Goal: Navigation & Orientation: Find specific page/section

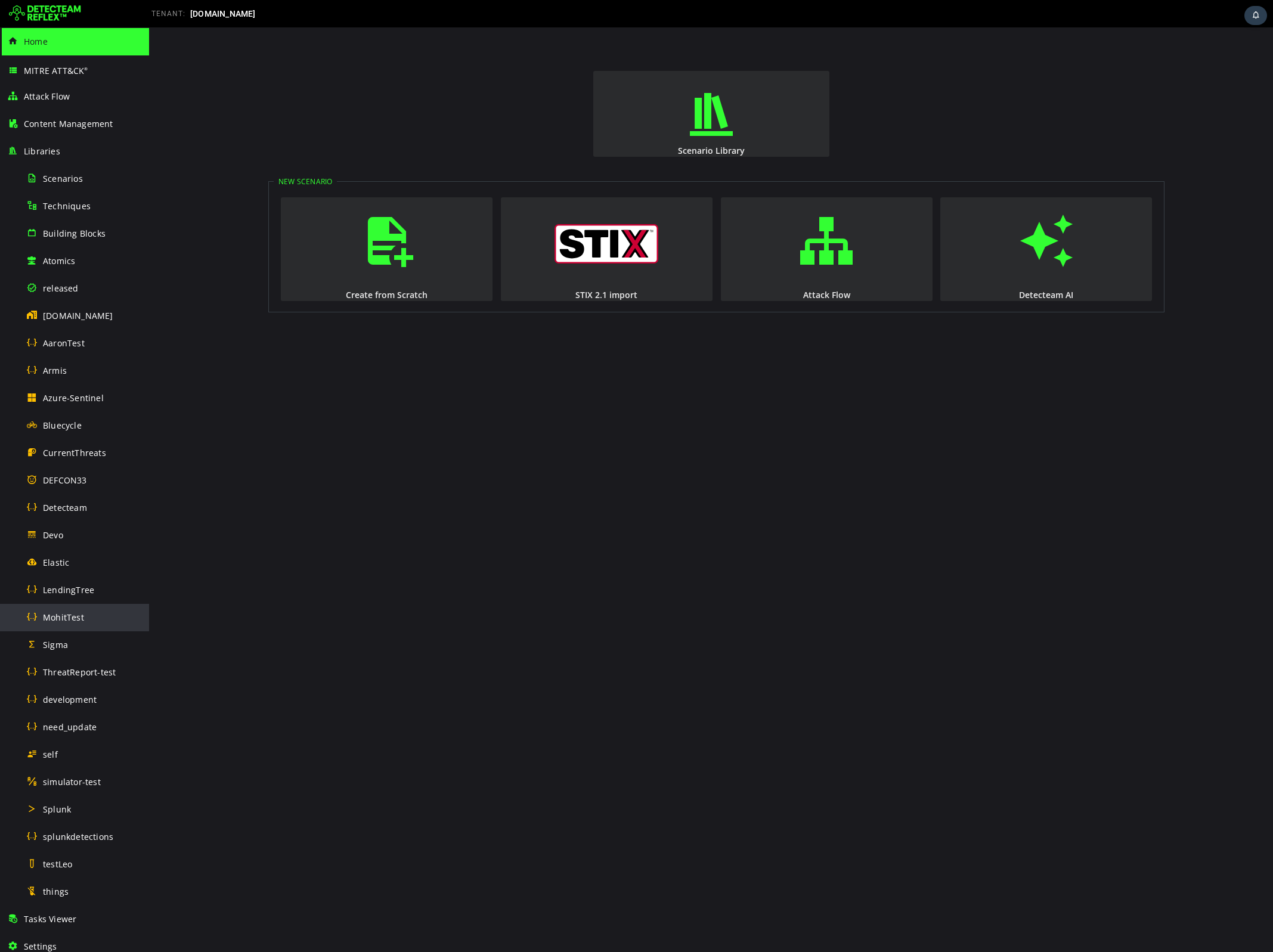
scroll to position [200, 0]
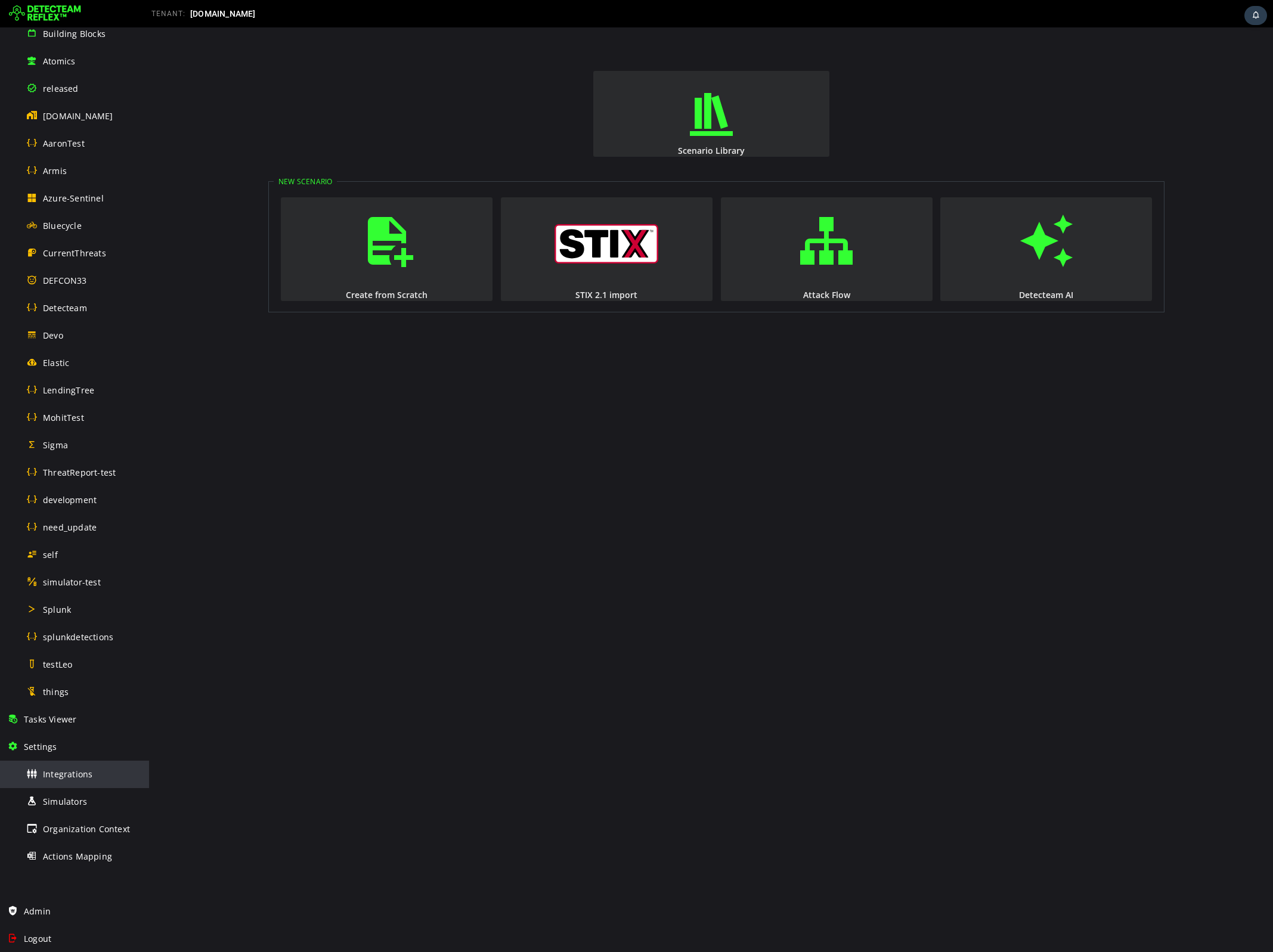
click at [59, 775] on span "Integrations" at bounding box center [68, 773] width 50 height 11
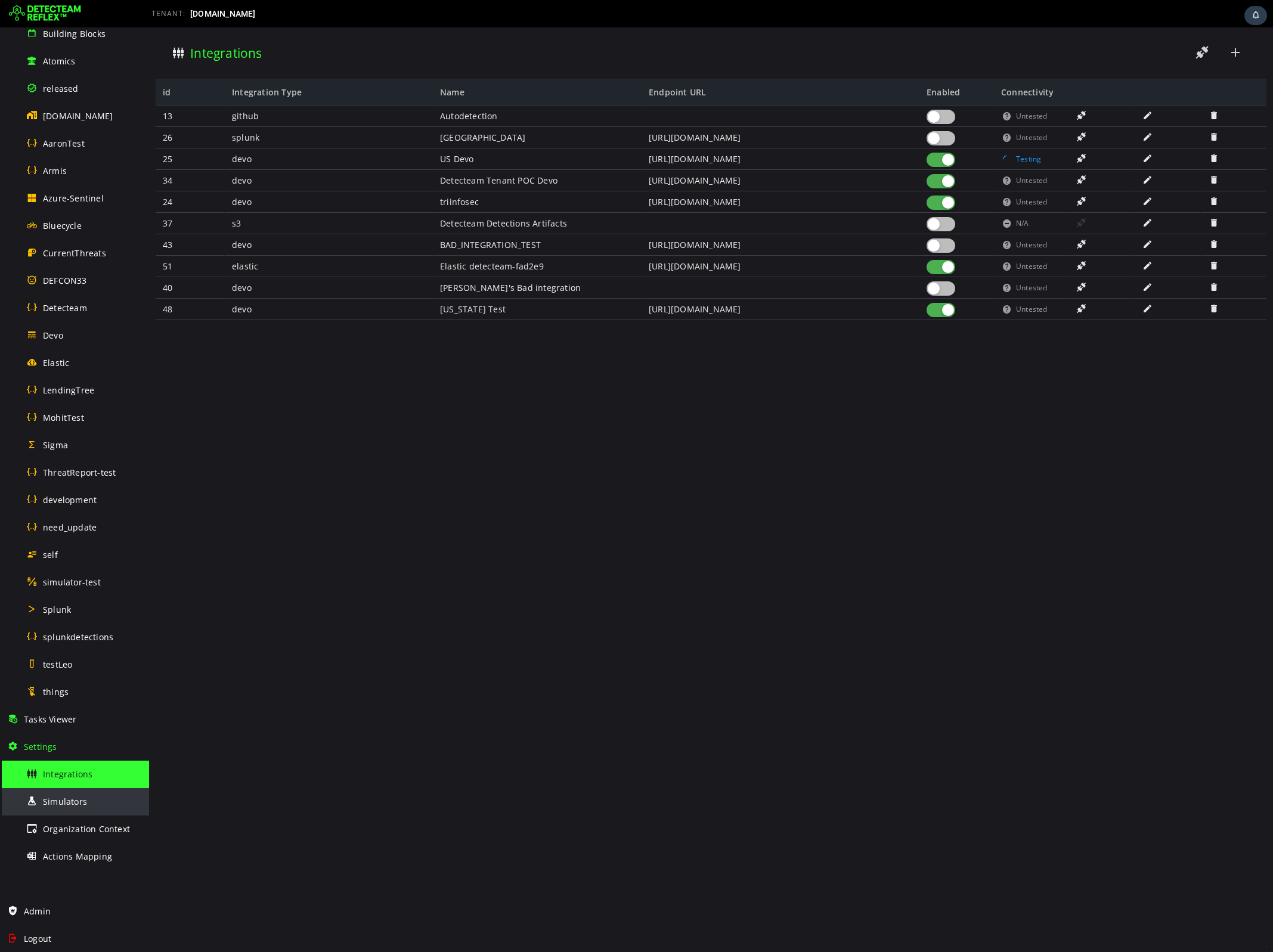
click at [48, 808] on div "Simulators" at bounding box center [84, 801] width 116 height 27
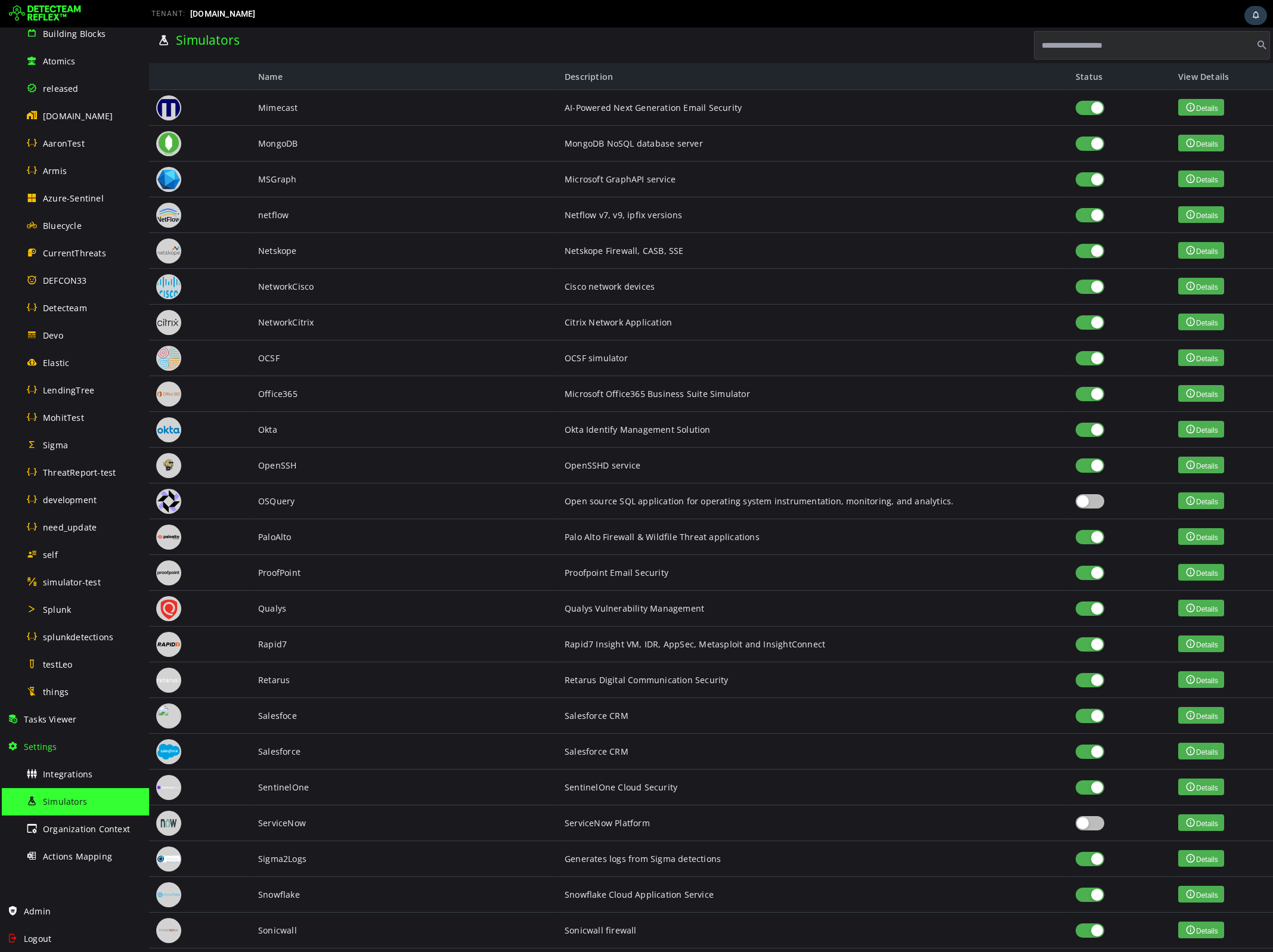
scroll to position [2391, 0]
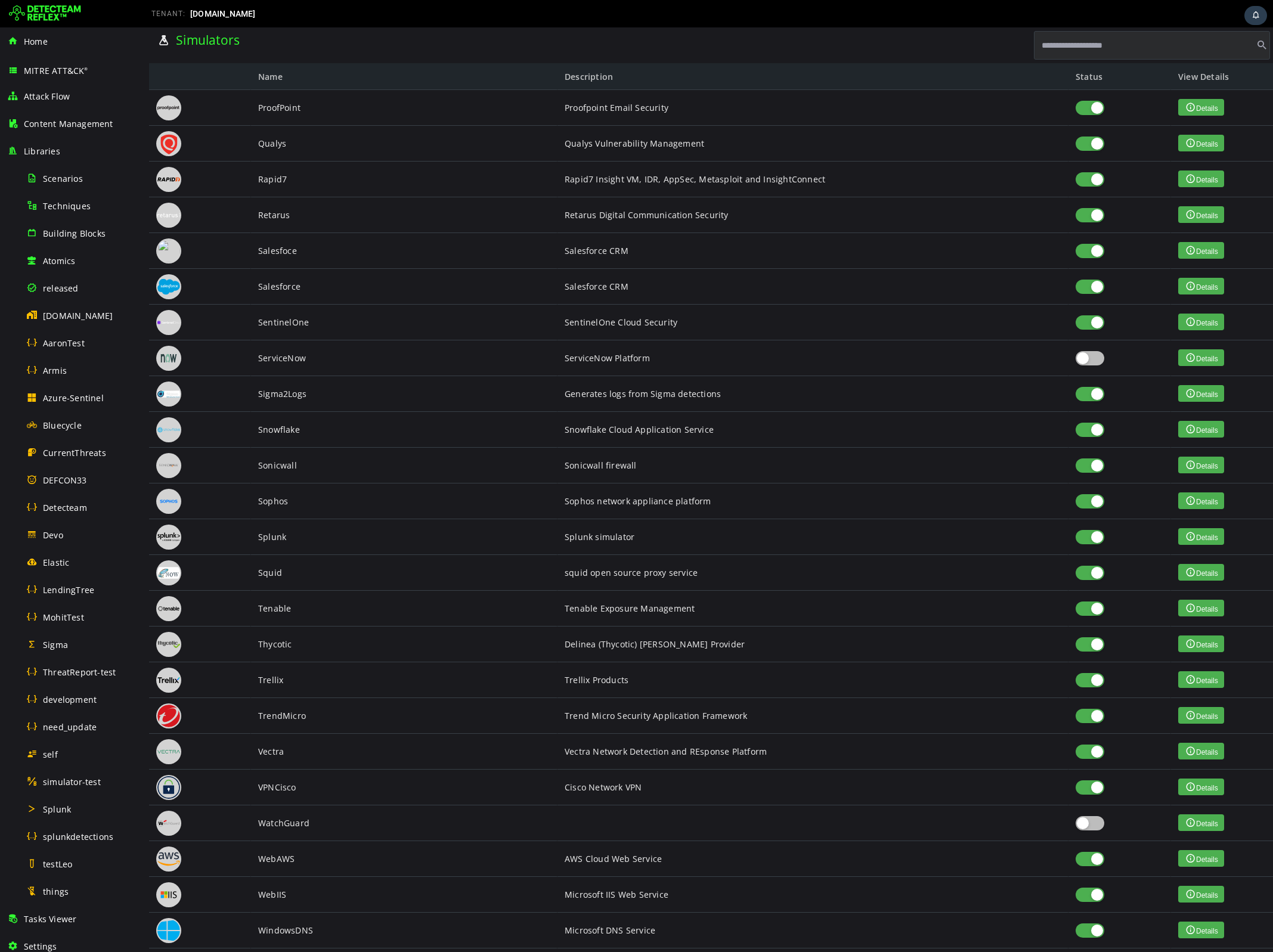
scroll to position [2325, 0]
